Goal: Use online tool/utility: Utilize a website feature to perform a specific function

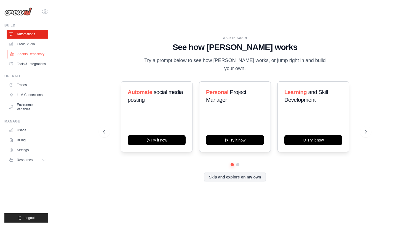
click at [30, 53] on link "Agents Repository" at bounding box center [28, 54] width 42 height 9
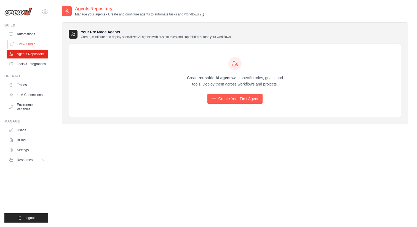
click at [32, 41] on link "Crew Studio" at bounding box center [28, 44] width 42 height 9
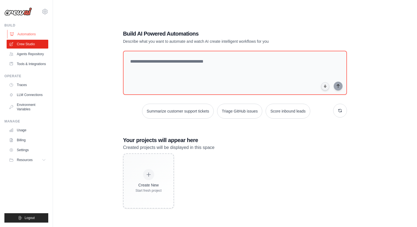
click at [19, 33] on link "Automations" at bounding box center [28, 34] width 42 height 9
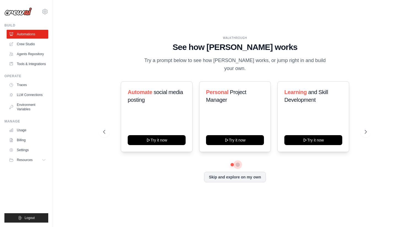
click at [237, 163] on button at bounding box center [238, 165] width 4 height 4
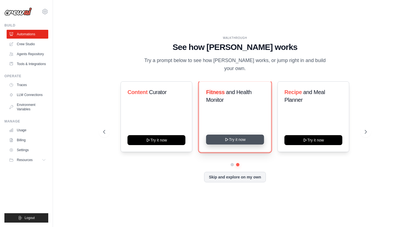
click at [242, 136] on button "Try it now" at bounding box center [235, 140] width 58 height 10
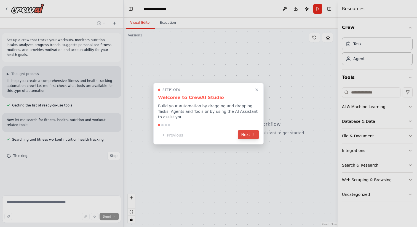
click at [249, 136] on button "Next" at bounding box center [248, 134] width 21 height 9
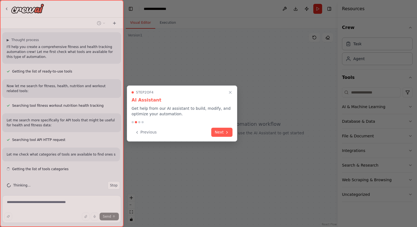
scroll to position [39, 0]
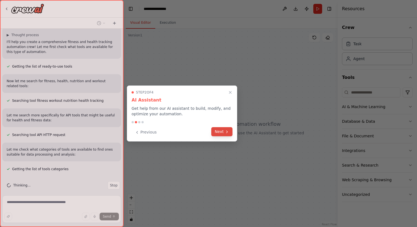
click at [214, 129] on button "Next" at bounding box center [221, 131] width 21 height 9
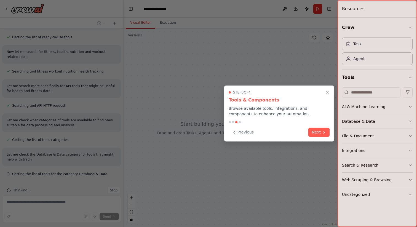
scroll to position [73, 0]
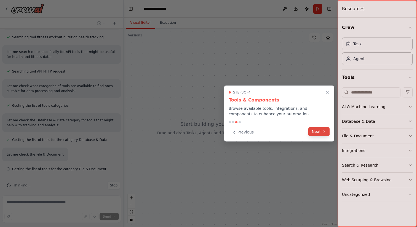
click at [318, 132] on button "Next" at bounding box center [319, 131] width 21 height 9
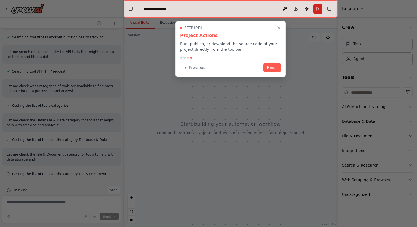
scroll to position [107, 0]
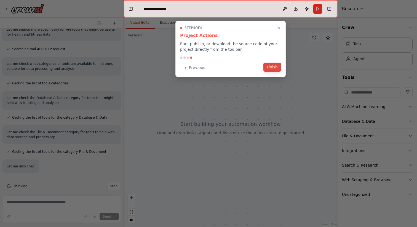
click at [272, 67] on button "Finish" at bounding box center [273, 67] width 18 height 9
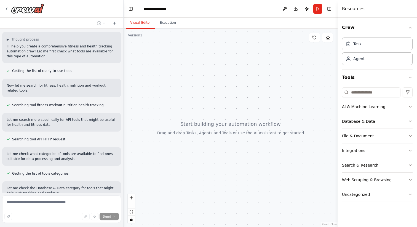
scroll to position [0, 0]
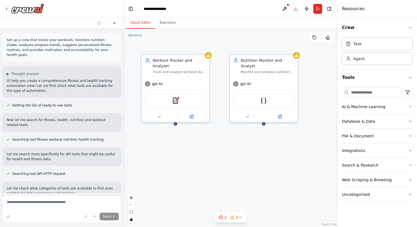
drag, startPoint x: 284, startPoint y: 175, endPoint x: 191, endPoint y: 172, distance: 93.0
click at [191, 172] on div "Workout Tracker and Analyzer Track and analyze workout data for {user_name}, in…" at bounding box center [231, 128] width 214 height 198
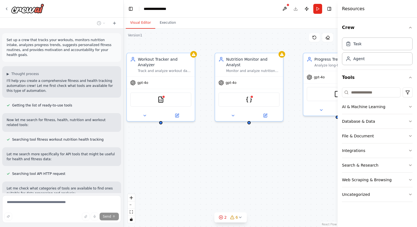
drag, startPoint x: 298, startPoint y: 164, endPoint x: 289, endPoint y: 162, distance: 9.3
click at [289, 162] on div "Workout Tracker and Analyzer Track and analyze workout data for {user_name}, in…" at bounding box center [231, 128] width 214 height 198
